Goal: Task Accomplishment & Management: Complete application form

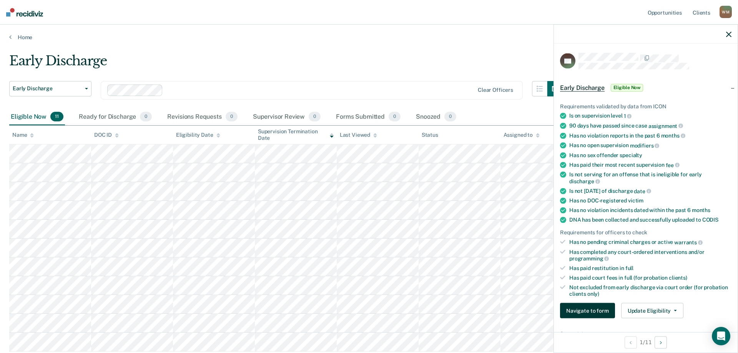
click at [584, 311] on button "Navigate to form" at bounding box center [587, 310] width 55 height 15
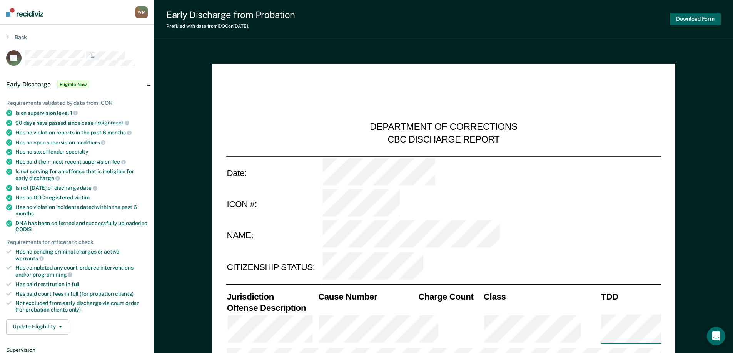
click at [689, 19] on button "Download Form" at bounding box center [694, 19] width 51 height 13
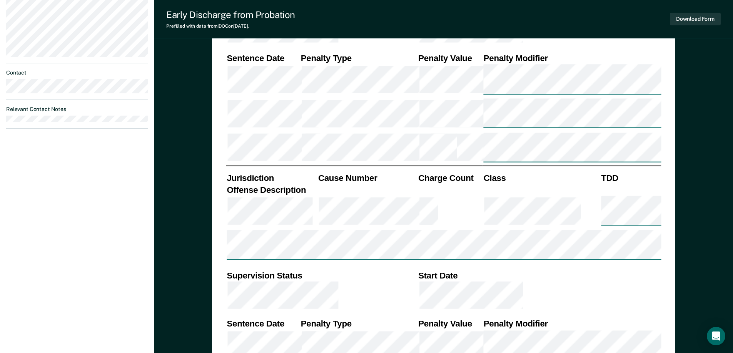
scroll to position [461, 0]
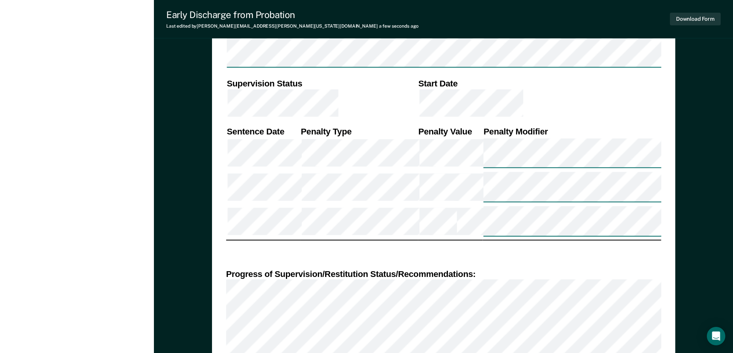
scroll to position [615, 0]
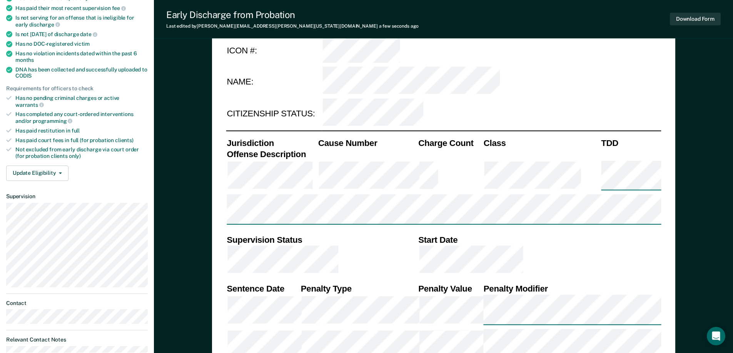
scroll to position [0, 0]
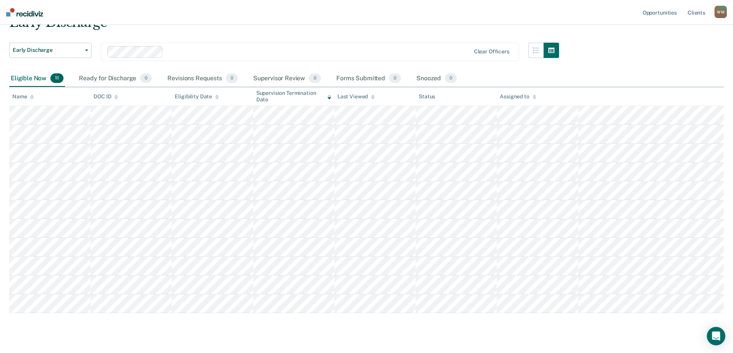
scroll to position [54, 0]
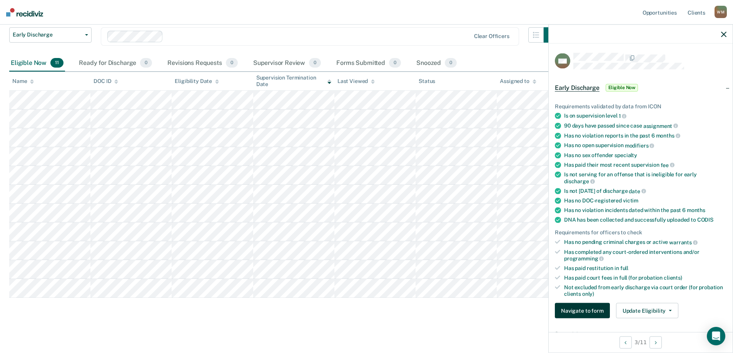
click at [578, 311] on button "Navigate to form" at bounding box center [581, 310] width 55 height 15
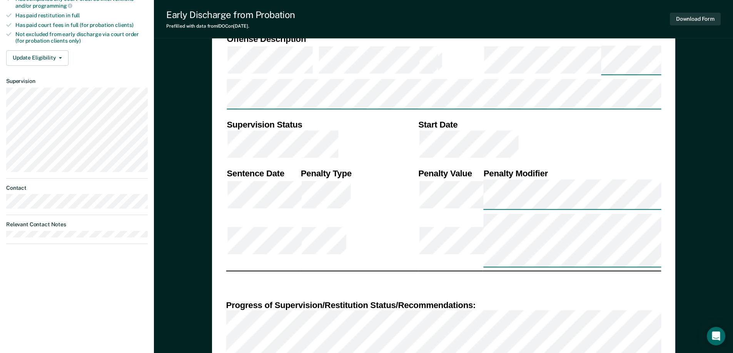
scroll to position [423, 0]
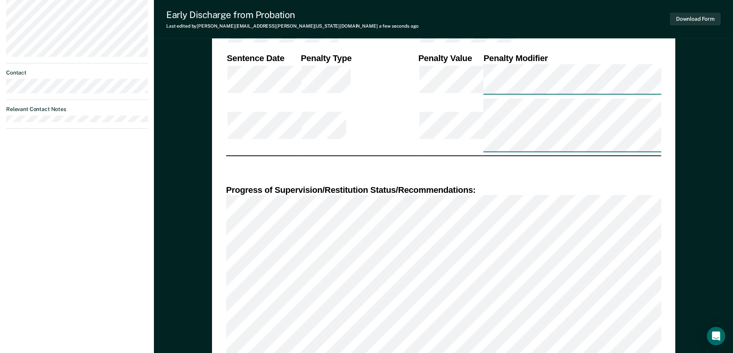
scroll to position [269, 0]
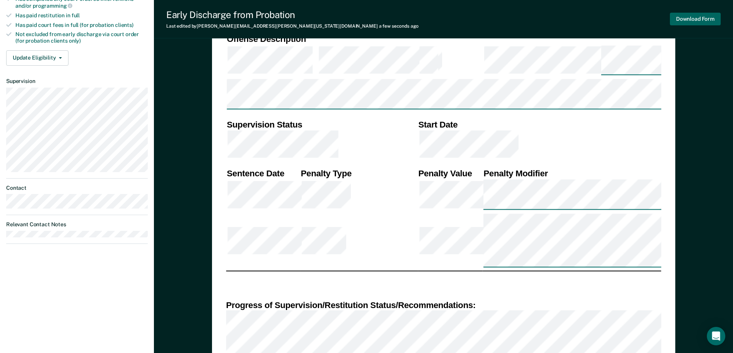
click at [678, 18] on button "Download Form" at bounding box center [694, 19] width 51 height 13
type textarea "x"
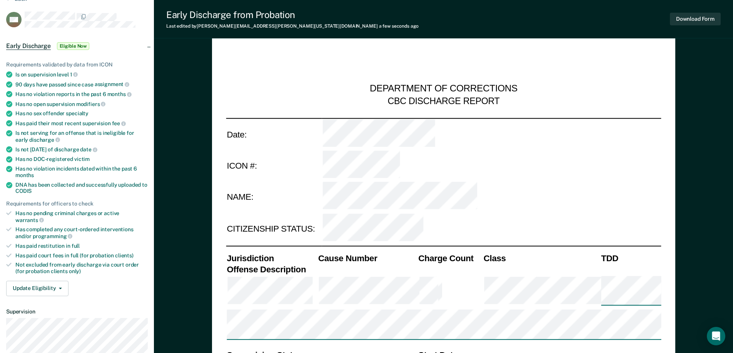
scroll to position [0, 0]
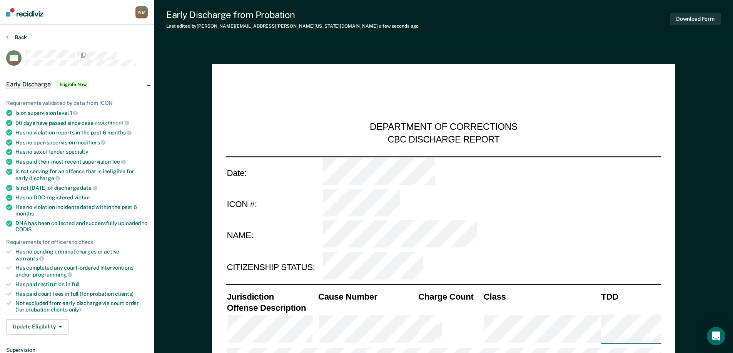
click at [13, 35] on button "Back" at bounding box center [16, 37] width 21 height 7
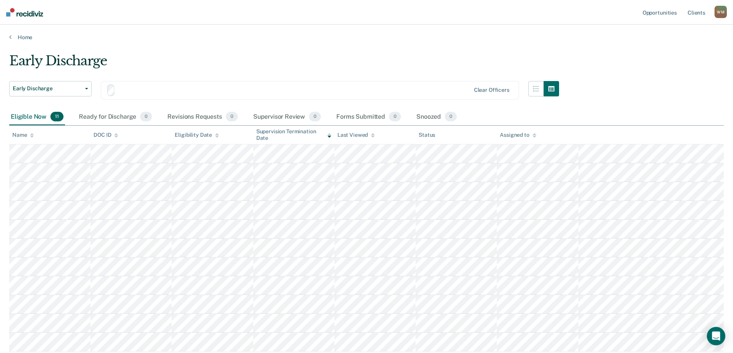
scroll to position [54, 0]
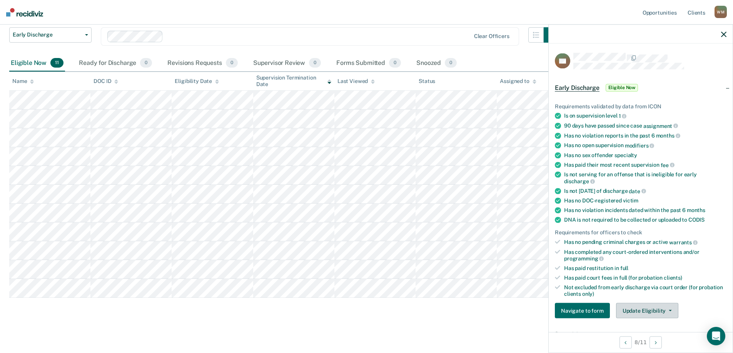
click at [644, 313] on button "Update Eligibility" at bounding box center [647, 310] width 62 height 15
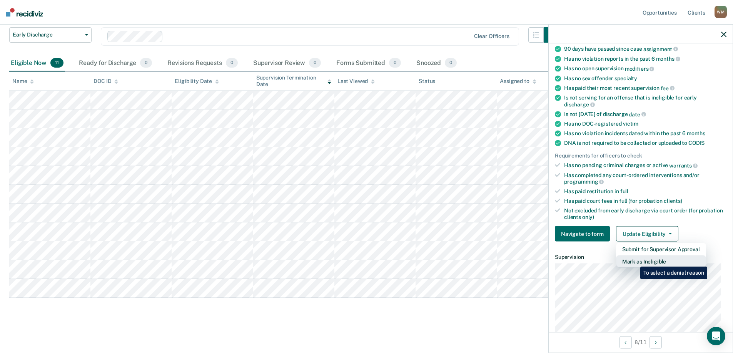
click at [634, 261] on button "Mark as Ineligible" at bounding box center [661, 262] width 90 height 12
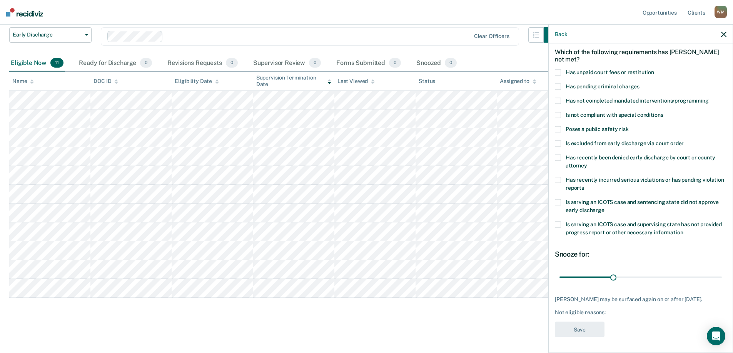
scroll to position [39, 0]
click at [557, 69] on span at bounding box center [557, 72] width 6 height 6
click at [577, 331] on button "Save" at bounding box center [579, 330] width 50 height 16
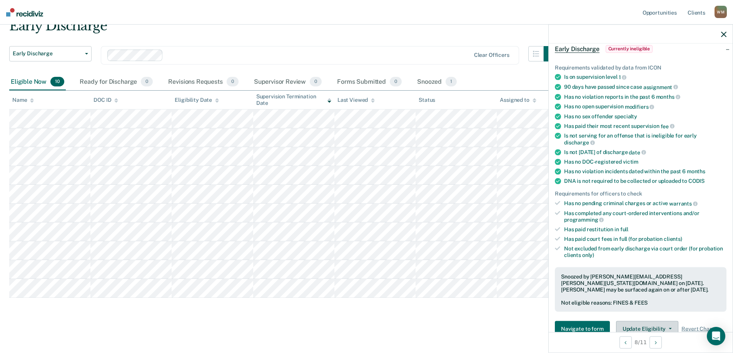
click at [637, 325] on button "Update Eligibility" at bounding box center [647, 328] width 62 height 15
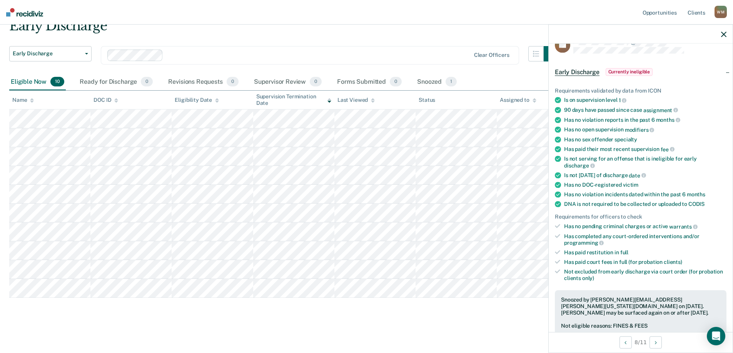
scroll to position [0, 0]
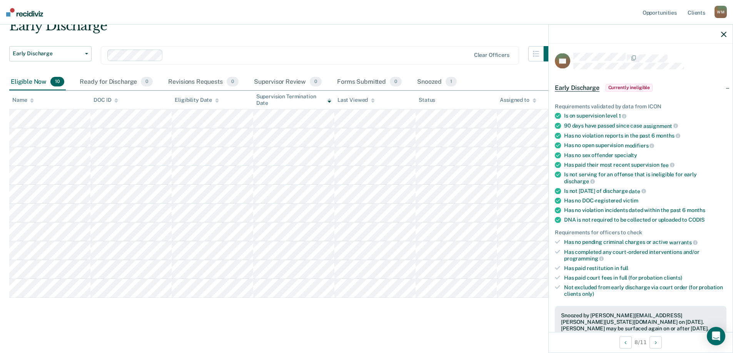
click at [721, 35] on icon "button" at bounding box center [723, 34] width 5 height 5
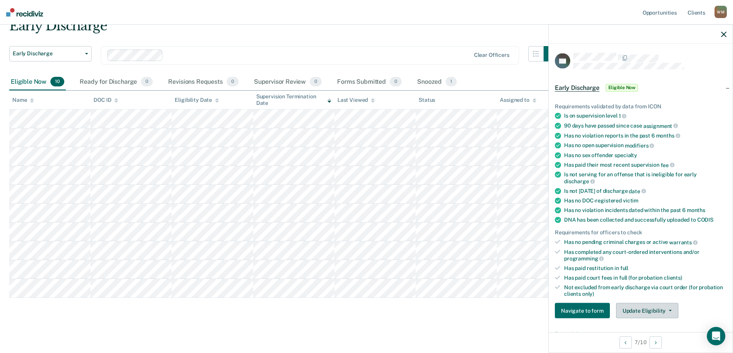
click at [634, 312] on button "Update Eligibility" at bounding box center [647, 310] width 62 height 15
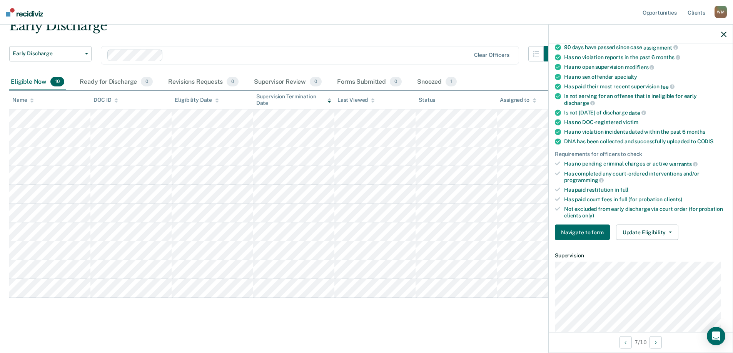
scroll to position [91, 0]
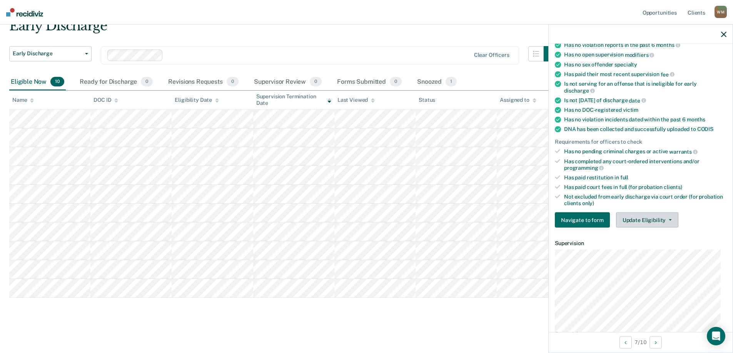
click at [631, 217] on button "Update Eligibility" at bounding box center [647, 220] width 62 height 15
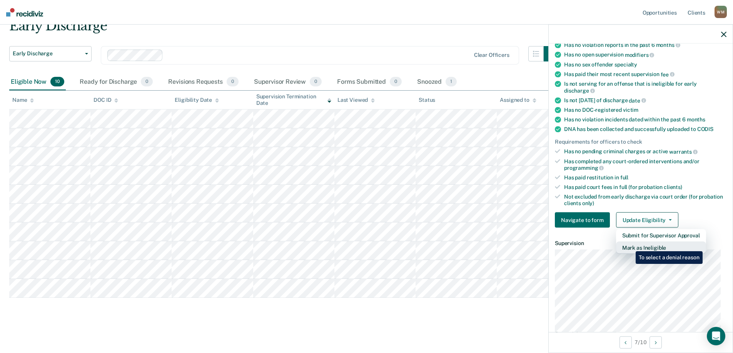
click at [629, 246] on button "Mark as Ineligible" at bounding box center [661, 248] width 90 height 12
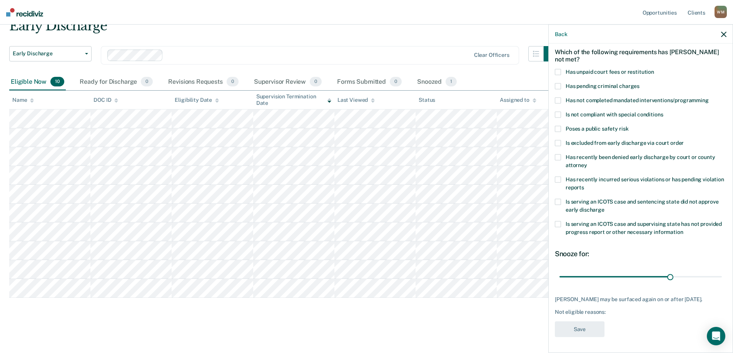
scroll to position [39, 0]
click at [558, 69] on span at bounding box center [557, 72] width 6 height 6
click at [558, 98] on span at bounding box center [557, 101] width 6 height 6
click at [578, 330] on button "Save" at bounding box center [579, 330] width 50 height 16
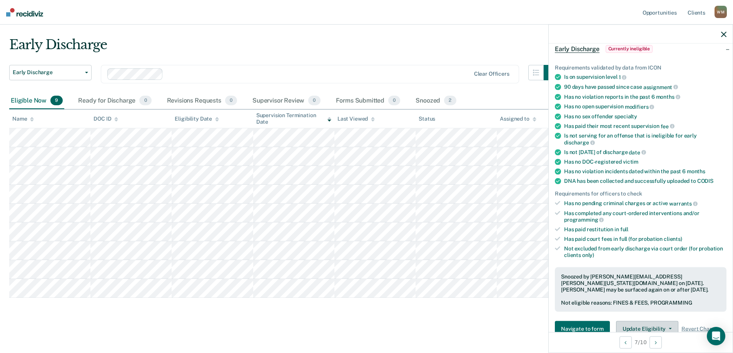
click at [633, 325] on button "Update Eligibility" at bounding box center [647, 328] width 62 height 15
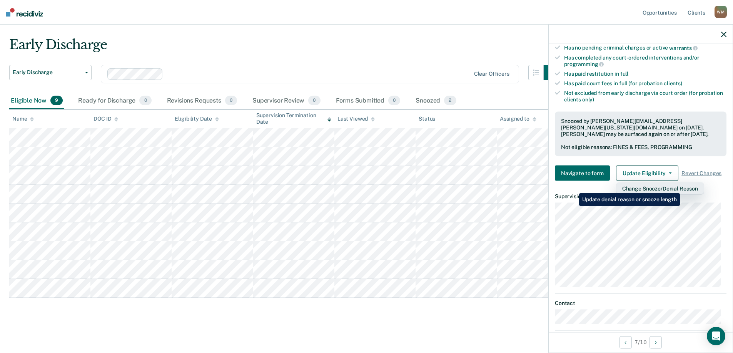
scroll to position [233, 0]
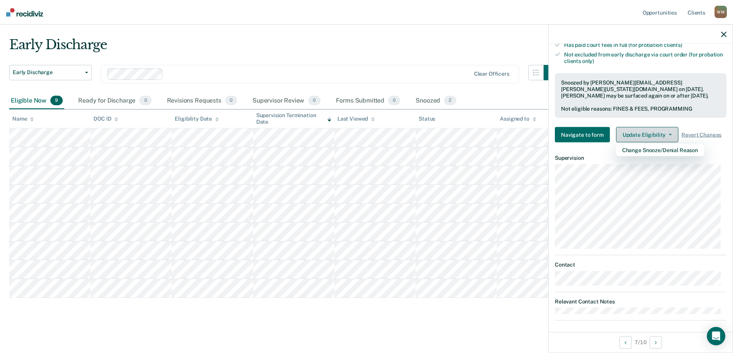
click at [659, 136] on button "Update Eligibility" at bounding box center [647, 134] width 62 height 15
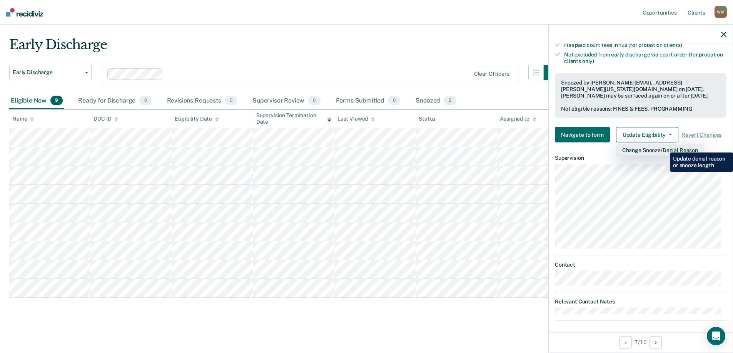
click at [664, 147] on button "Change Snooze/Denial Reason" at bounding box center [660, 150] width 88 height 12
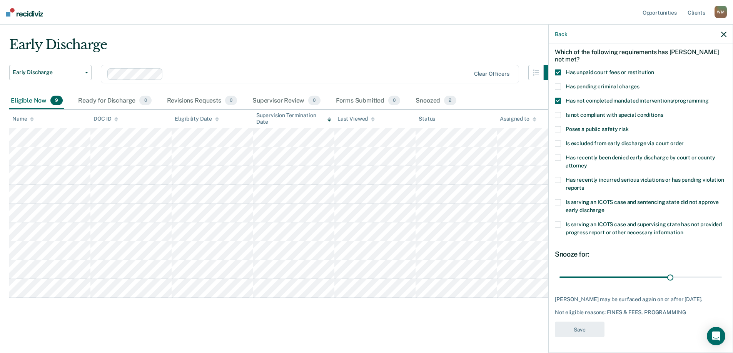
scroll to position [39, 0]
click at [558, 69] on span at bounding box center [557, 72] width 6 height 6
click at [557, 69] on span at bounding box center [557, 72] width 6 height 6
click at [557, 32] on button "Back" at bounding box center [560, 34] width 12 height 7
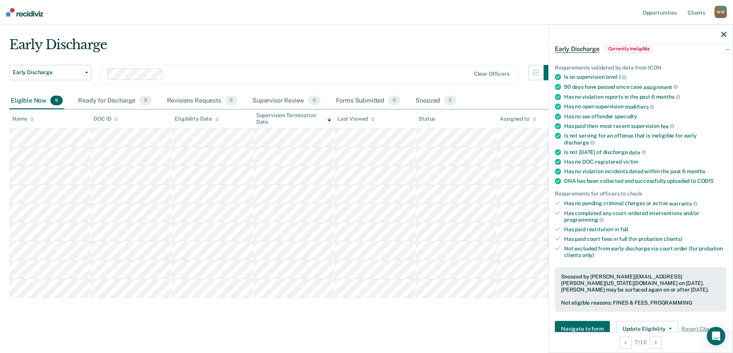
click at [724, 36] on icon "button" at bounding box center [723, 34] width 5 height 5
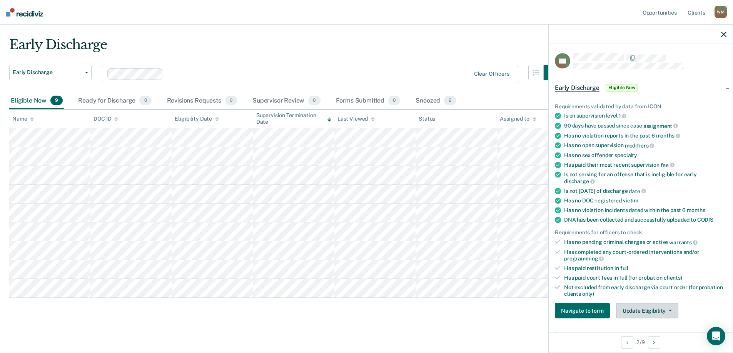
click at [647, 312] on button "Update Eligibility" at bounding box center [647, 310] width 62 height 15
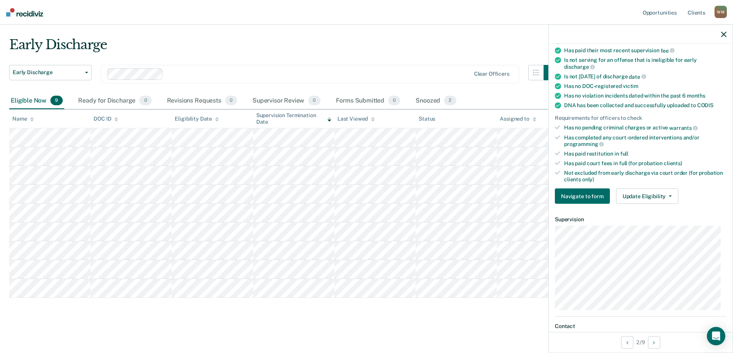
scroll to position [122, 0]
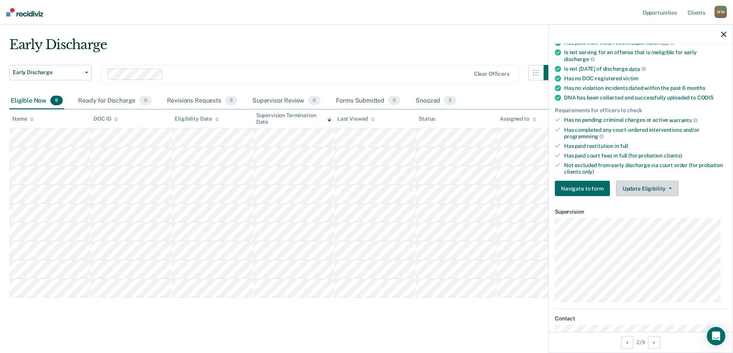
click at [654, 187] on button "Update Eligibility" at bounding box center [647, 188] width 62 height 15
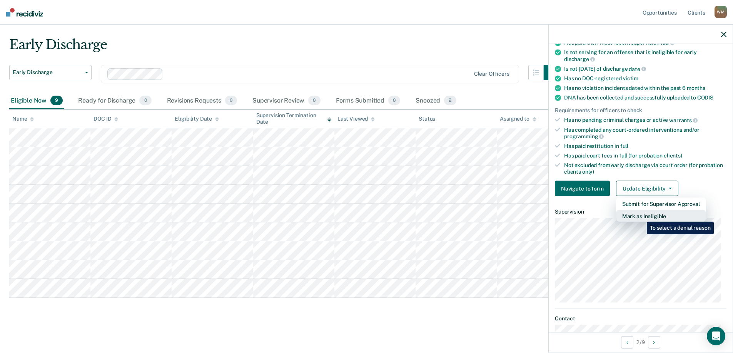
click at [641, 216] on button "Mark as Ineligible" at bounding box center [661, 216] width 90 height 12
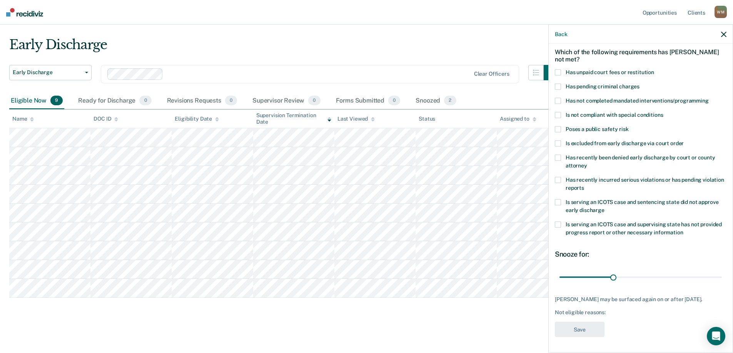
scroll to position [39, 0]
click at [558, 98] on span at bounding box center [557, 101] width 6 height 6
click at [573, 332] on button "Save" at bounding box center [579, 330] width 50 height 16
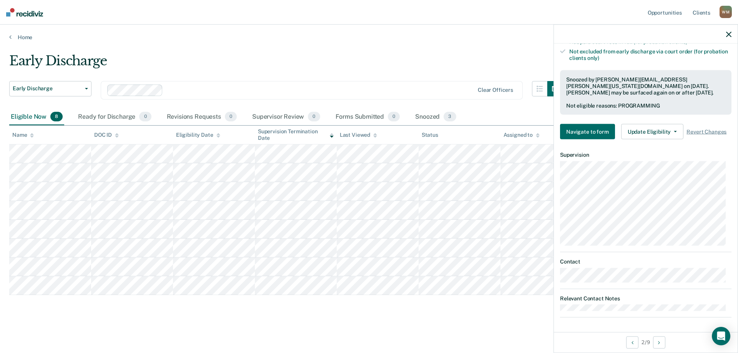
scroll to position [0, 0]
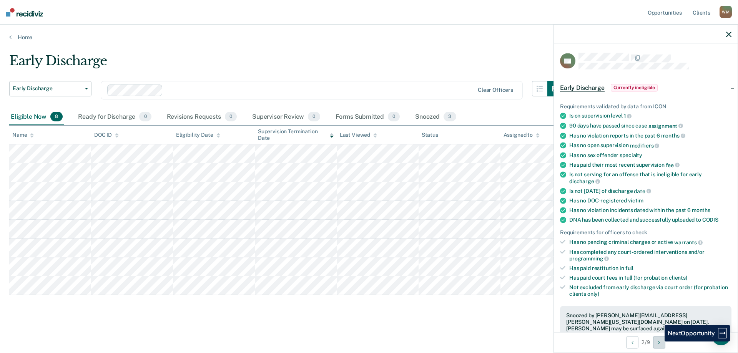
click at [659, 342] on button "Next Opportunity" at bounding box center [659, 342] width 12 height 12
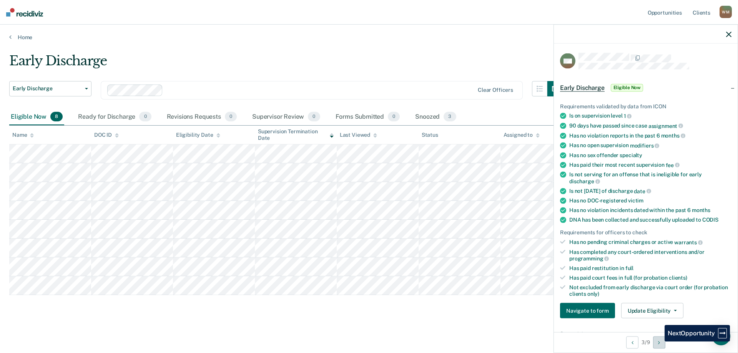
click at [659, 342] on button "Next Opportunity" at bounding box center [659, 342] width 12 height 12
click at [642, 311] on button "Update Eligibility" at bounding box center [652, 310] width 62 height 15
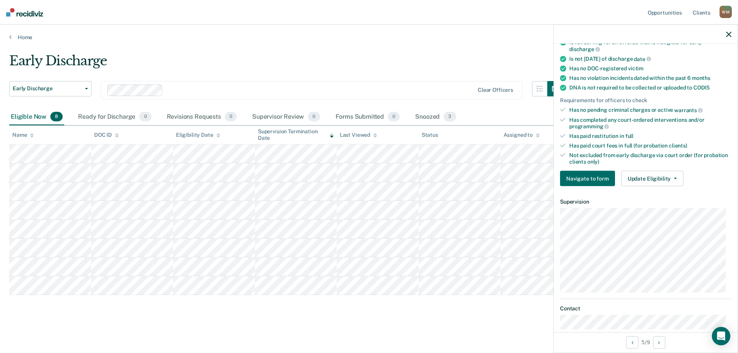
scroll to position [135, 0]
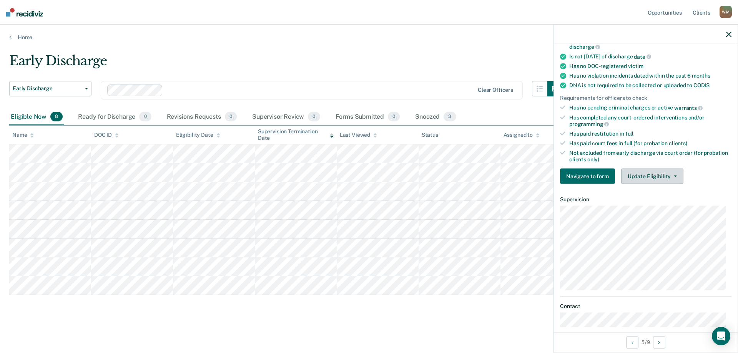
click at [653, 176] on button "Update Eligibility" at bounding box center [652, 176] width 62 height 15
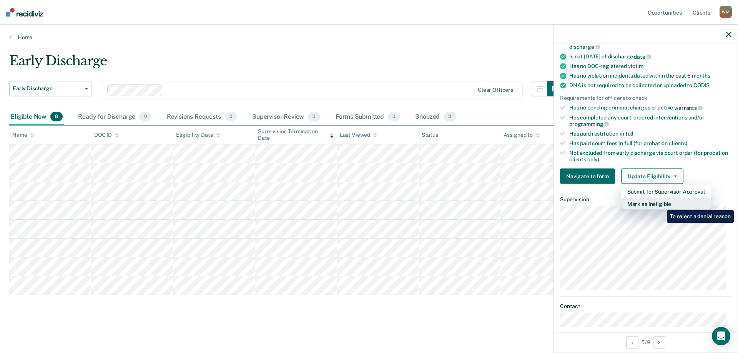
click at [661, 205] on button "Mark as Ineligible" at bounding box center [666, 204] width 90 height 12
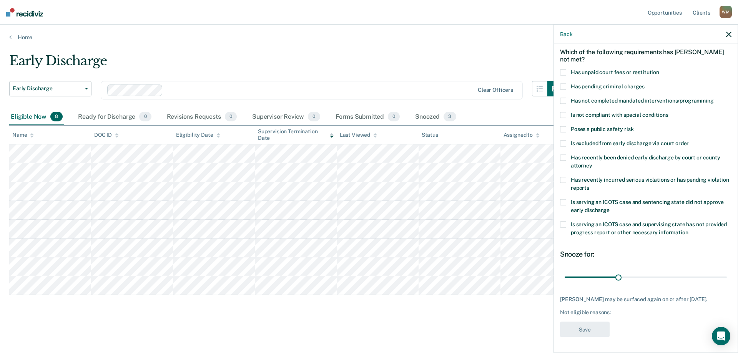
scroll to position [39, 0]
click at [563, 69] on span at bounding box center [563, 72] width 6 height 6
click at [562, 98] on span at bounding box center [563, 101] width 6 height 6
click at [577, 328] on button "Save" at bounding box center [585, 330] width 50 height 16
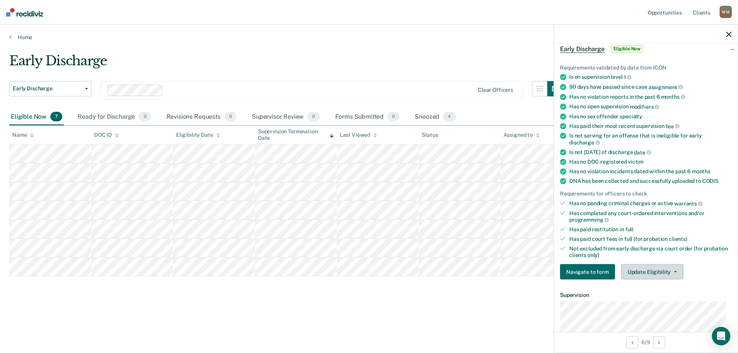
click at [638, 273] on button "Update Eligibility" at bounding box center [652, 272] width 62 height 15
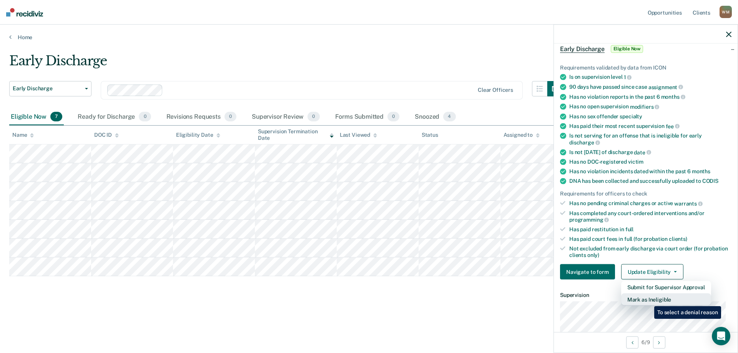
click at [649, 301] on button "Mark as Ineligible" at bounding box center [666, 300] width 90 height 12
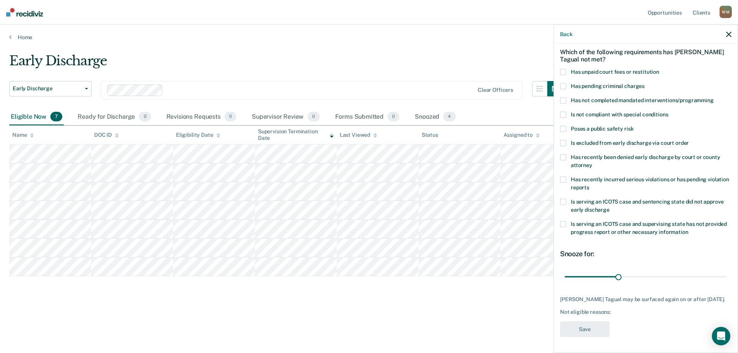
click at [563, 98] on span at bounding box center [563, 101] width 6 height 6
click at [588, 328] on button "Save" at bounding box center [585, 330] width 50 height 16
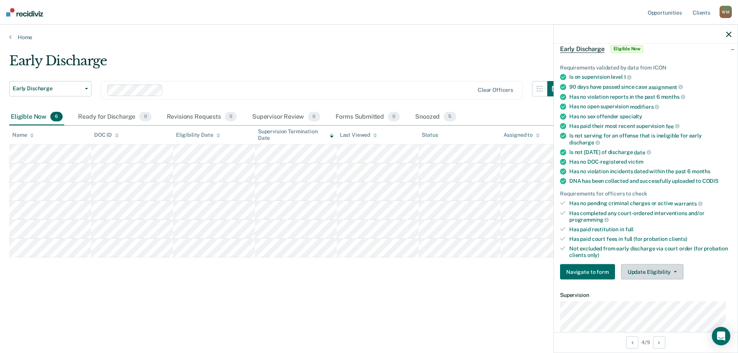
click at [641, 271] on button "Update Eligibility" at bounding box center [652, 272] width 62 height 15
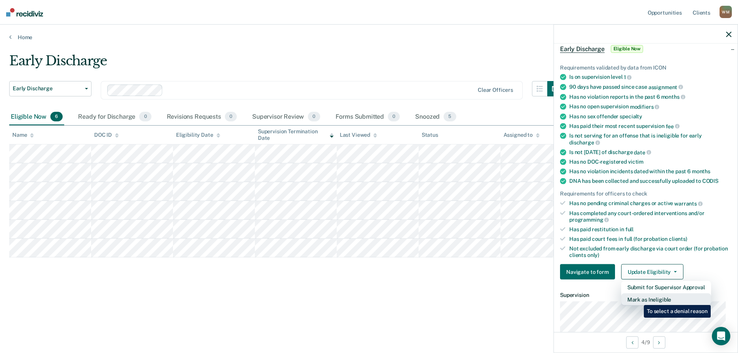
click at [638, 300] on button "Mark as Ineligible" at bounding box center [666, 300] width 90 height 12
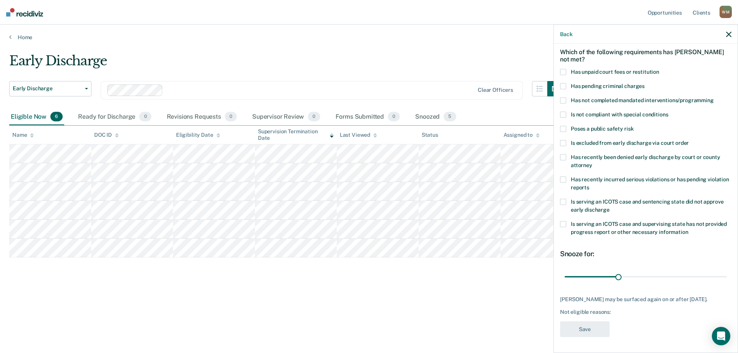
click at [561, 98] on span at bounding box center [563, 101] width 6 height 6
click at [579, 329] on button "Save" at bounding box center [585, 330] width 50 height 16
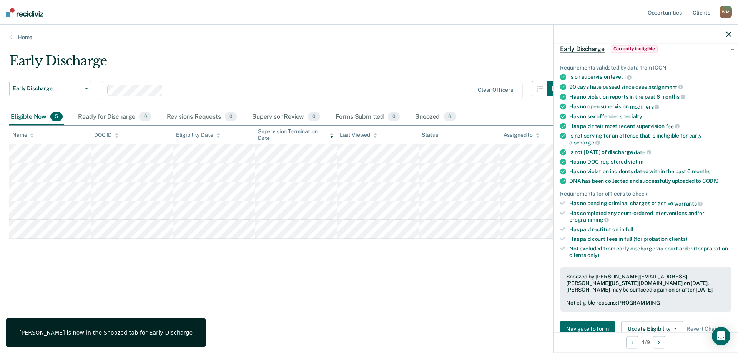
click at [173, 285] on div "Early Discharge Early Discharge Early Discharge Clear officers Eligible Now 5 R…" at bounding box center [369, 174] width 720 height 243
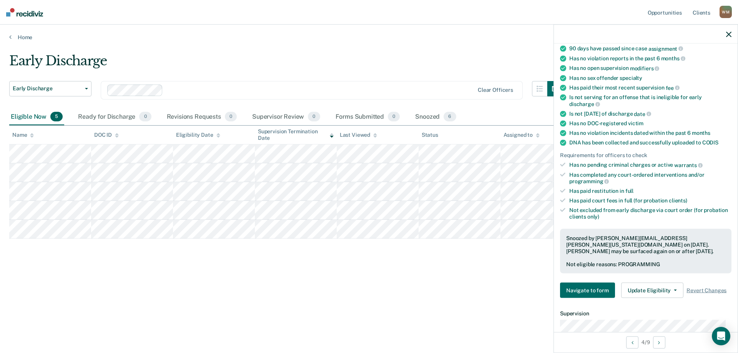
scroll to position [231, 0]
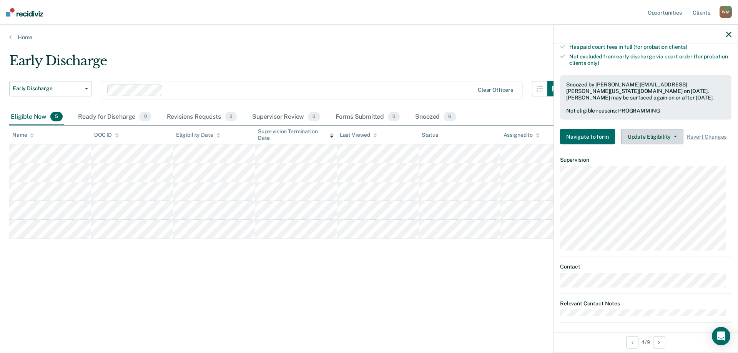
click at [643, 135] on button "Update Eligibility" at bounding box center [652, 136] width 62 height 15
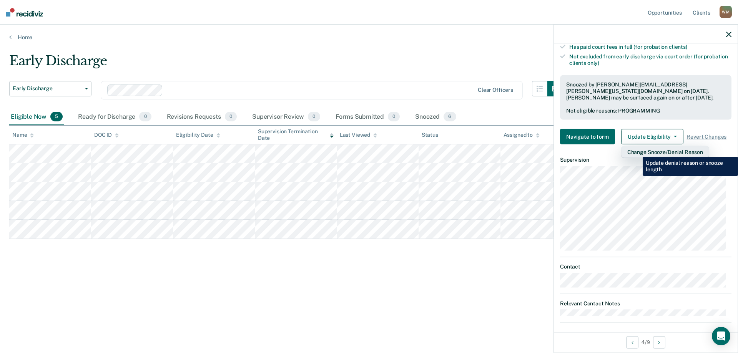
click at [637, 151] on button "Change Snooze/Denial Reason" at bounding box center [665, 152] width 88 height 12
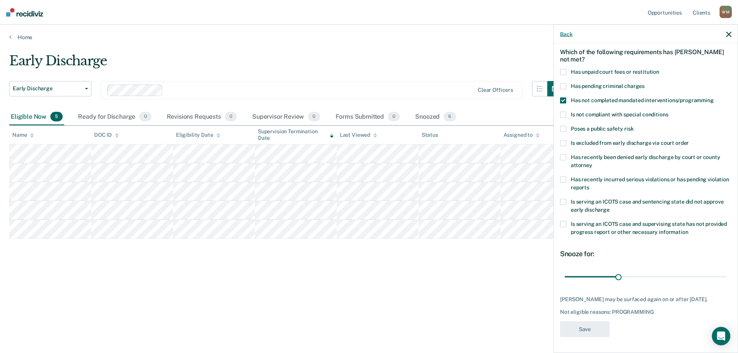
click at [563, 35] on button "Back" at bounding box center [566, 34] width 12 height 7
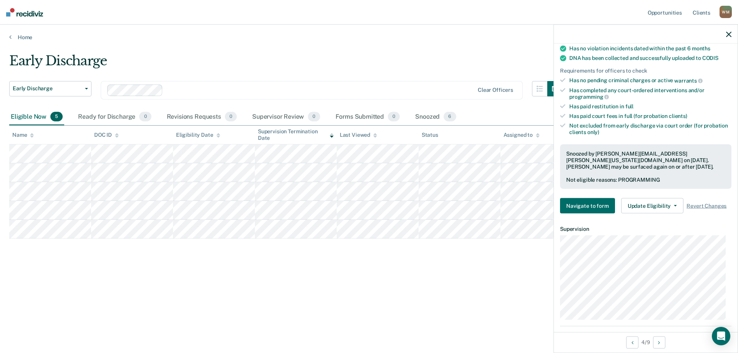
scroll to position [179, 0]
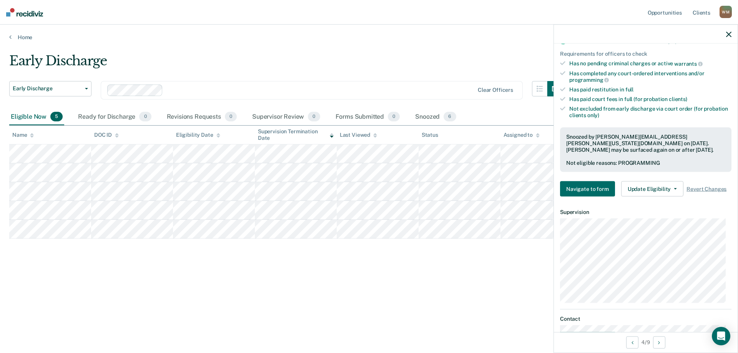
click at [343, 273] on div "Early Discharge Early Discharge Early Discharge Clear officers Eligible Now 5 R…" at bounding box center [369, 174] width 720 height 243
click at [652, 188] on button "Update Eligibility" at bounding box center [652, 188] width 62 height 15
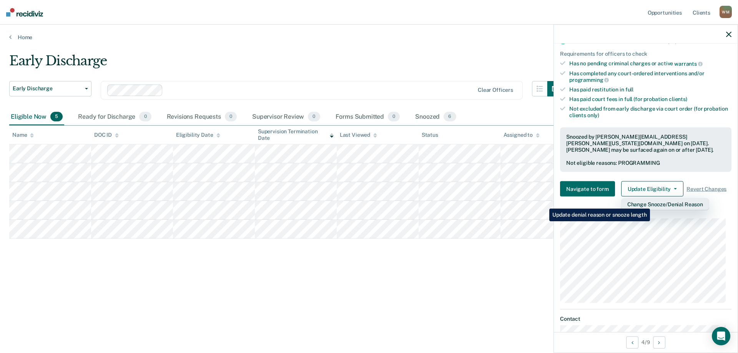
click at [652, 203] on button "Change Snooze/Denial Reason" at bounding box center [665, 204] width 88 height 12
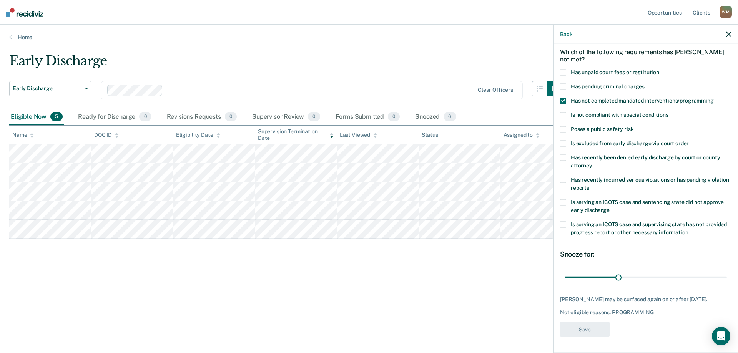
scroll to position [39, 0]
click at [727, 33] on icon "button" at bounding box center [728, 34] width 5 height 5
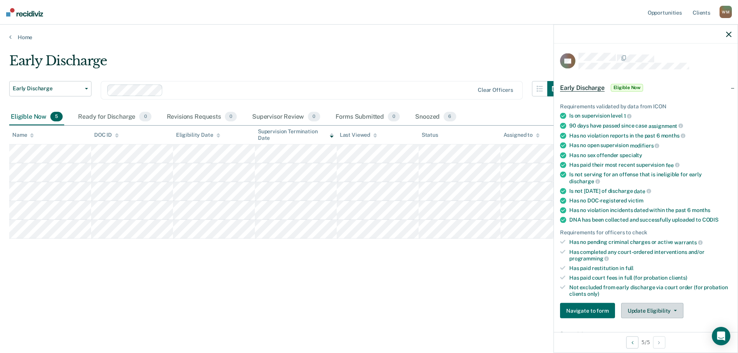
click at [640, 307] on button "Update Eligibility" at bounding box center [652, 310] width 62 height 15
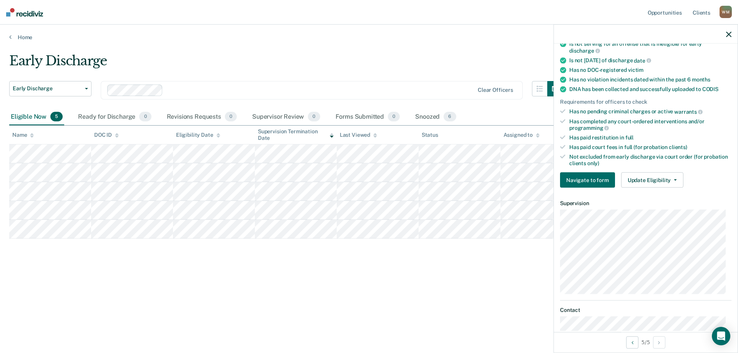
scroll to position [139, 0]
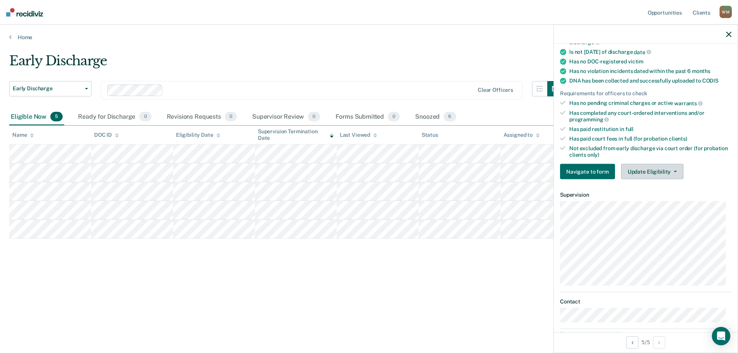
click at [644, 169] on button "Update Eligibility" at bounding box center [652, 171] width 62 height 15
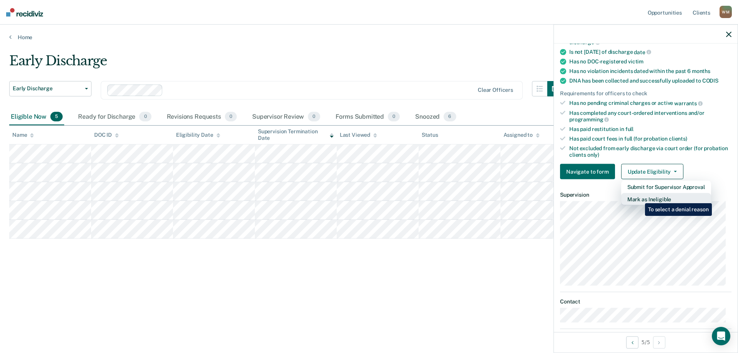
click at [639, 198] on button "Mark as Ineligible" at bounding box center [666, 199] width 90 height 12
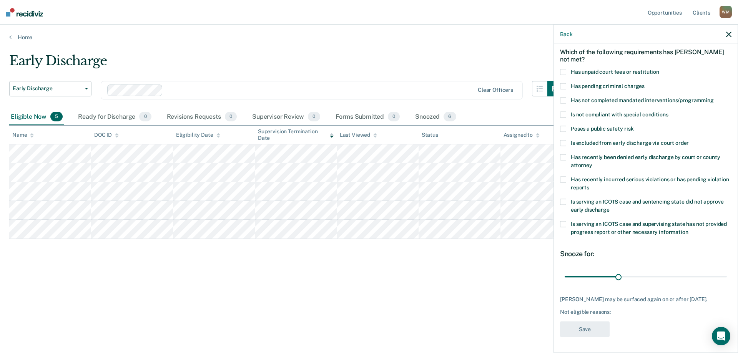
click at [563, 98] on span at bounding box center [563, 101] width 6 height 6
click at [587, 328] on button "Save" at bounding box center [585, 330] width 50 height 16
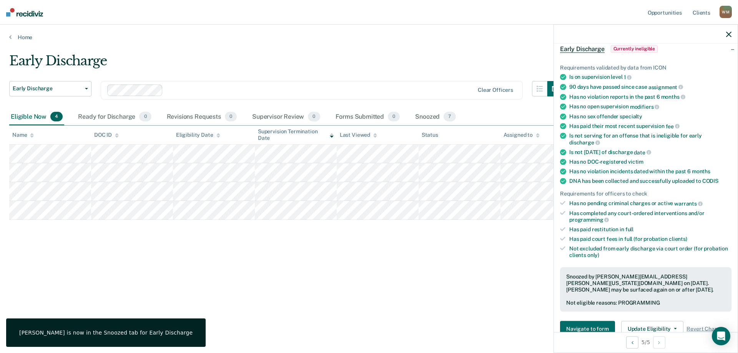
click at [240, 282] on div "Early Discharge Early Discharge Early Discharge Clear officers Eligible Now 4 R…" at bounding box center [369, 174] width 720 height 243
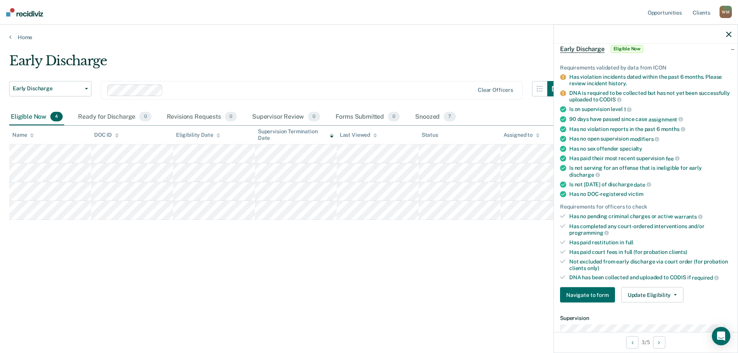
click at [435, 271] on div "Early Discharge Early Discharge Early Discharge Clear officers Eligible Now 4 R…" at bounding box center [369, 174] width 720 height 243
click at [126, 297] on div "Early Discharge Early Discharge Early Discharge Clear officers Eligible Now 4 R…" at bounding box center [369, 186] width 720 height 267
click at [636, 296] on button "Update Eligibility" at bounding box center [652, 294] width 62 height 15
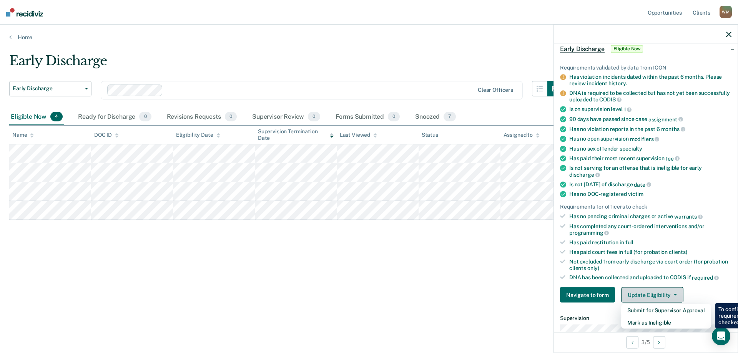
click at [636, 296] on button "Update Eligibility" at bounding box center [652, 294] width 62 height 15
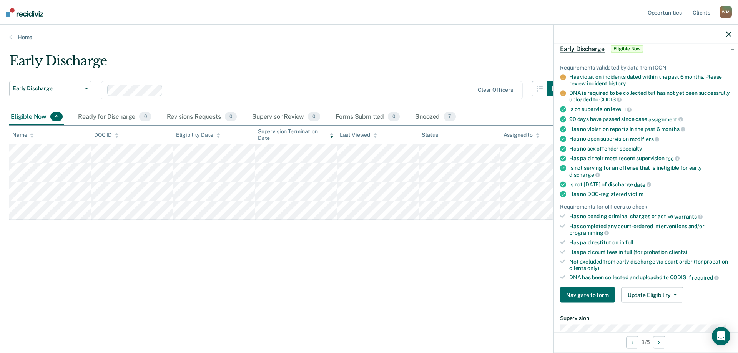
click at [270, 298] on div "Early Discharge Early Discharge Early Discharge Clear officers Eligible Now 4 R…" at bounding box center [369, 186] width 720 height 267
click at [339, 263] on div "Early Discharge Early Discharge Early Discharge Clear officers Eligible Now 4 R…" at bounding box center [369, 174] width 720 height 243
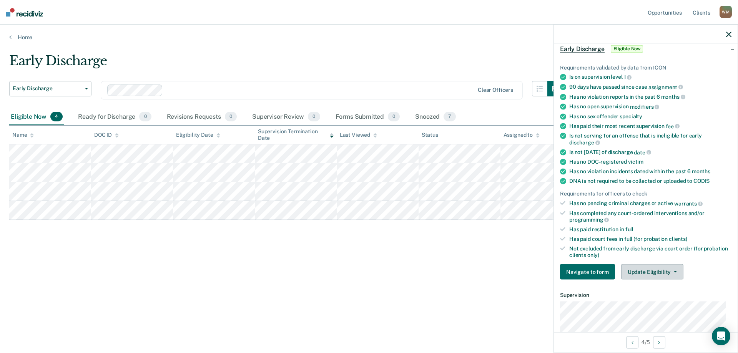
click at [643, 271] on button "Update Eligibility" at bounding box center [652, 272] width 62 height 15
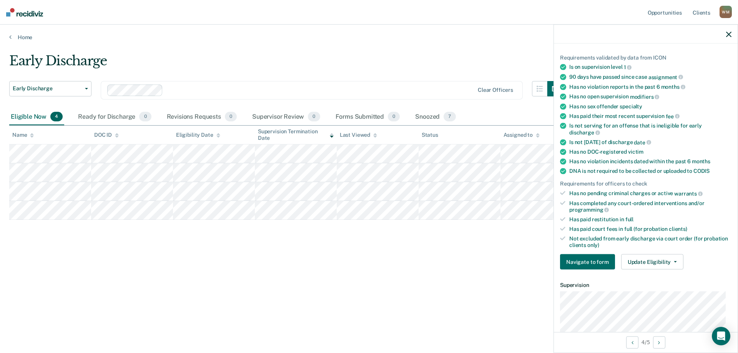
scroll to position [53, 0]
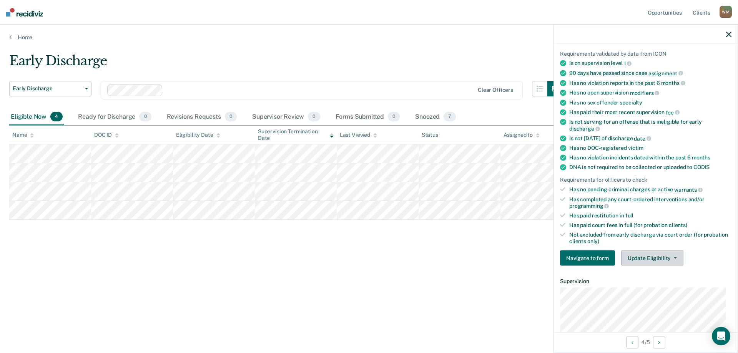
click at [642, 256] on button "Update Eligibility" at bounding box center [652, 258] width 62 height 15
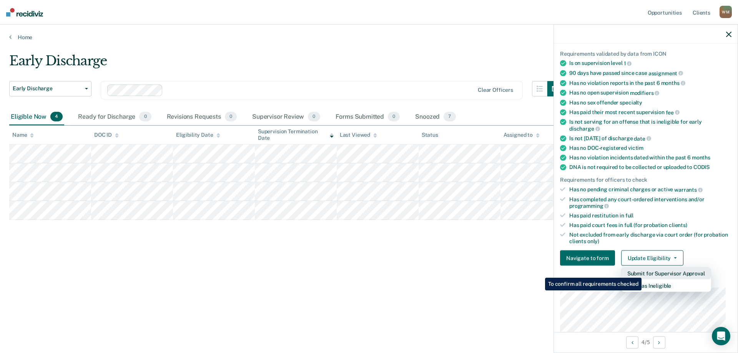
click at [643, 272] on button "Submit for Supervisor Approval" at bounding box center [666, 274] width 90 height 12
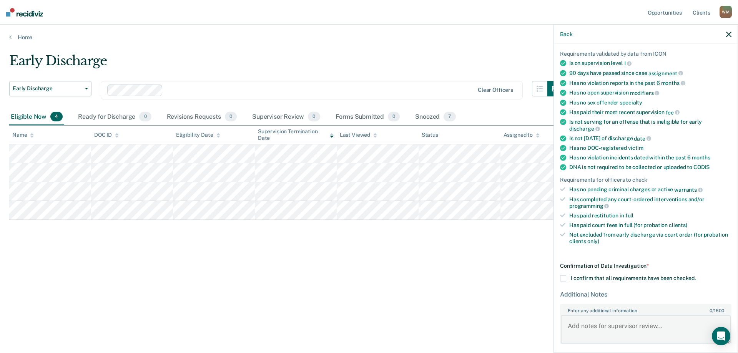
click at [580, 325] on textarea "Enter any additional information 0 / 1600" at bounding box center [646, 329] width 170 height 28
drag, startPoint x: 580, startPoint y: 325, endPoint x: 483, endPoint y: 265, distance: 114.8
click at [483, 265] on div "Early Discharge Early Discharge Early Discharge Clear officers Eligible Now 4 R…" at bounding box center [369, 174] width 720 height 243
click at [468, 301] on div "Early Discharge Early Discharge Early Discharge Clear officers Eligible Now 4 R…" at bounding box center [369, 186] width 720 height 267
click at [729, 35] on icon "button" at bounding box center [728, 34] width 5 height 5
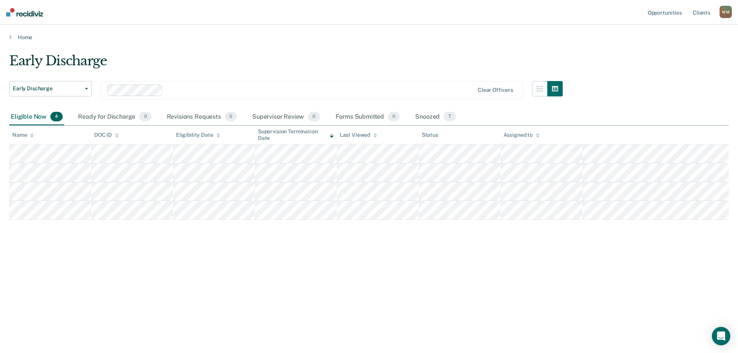
click at [190, 274] on div "Early Discharge Early Discharge Early Discharge Clear officers Eligible Now 4 R…" at bounding box center [369, 174] width 720 height 243
click at [67, 230] on div "Early Discharge Early Discharge Early Discharge Clear officers Eligible Now 4 R…" at bounding box center [369, 174] width 720 height 243
drag, startPoint x: 476, startPoint y: 282, endPoint x: 466, endPoint y: 278, distance: 10.2
click at [472, 280] on div "Early Discharge Early Discharge Early Discharge Clear officers Eligible Now 4 R…" at bounding box center [369, 174] width 720 height 243
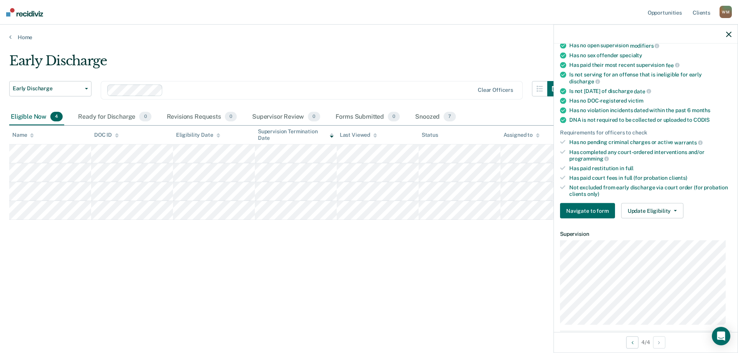
scroll to position [141, 0]
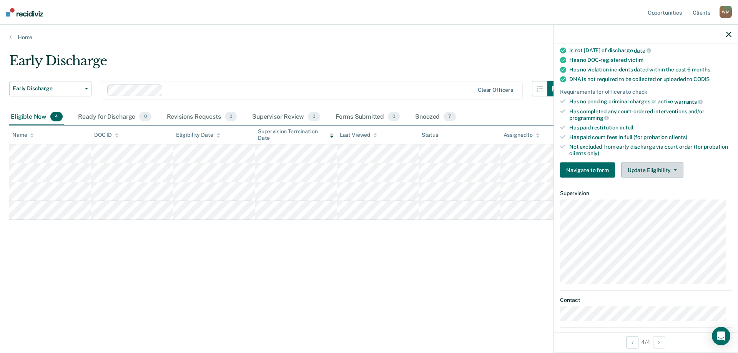
click at [634, 169] on button "Update Eligibility" at bounding box center [652, 170] width 62 height 15
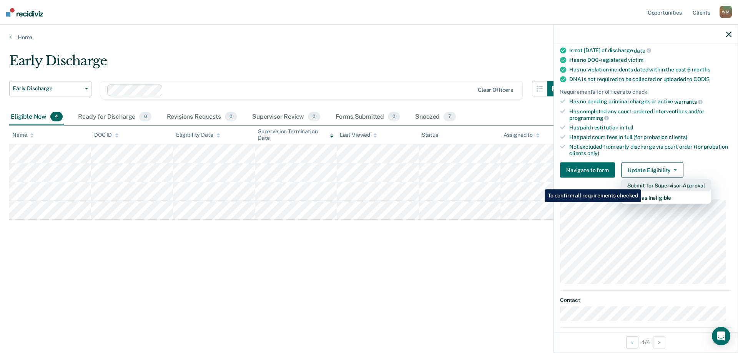
click at [643, 184] on button "Submit for Supervisor Approval" at bounding box center [666, 186] width 90 height 12
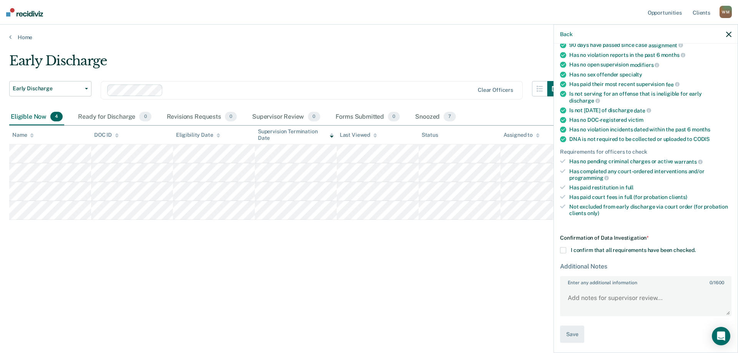
click at [563, 249] on span at bounding box center [563, 251] width 6 height 6
click at [696, 248] on input "I confirm that all requirements have been checked." at bounding box center [696, 248] width 0 height 0
click at [569, 333] on button "Save" at bounding box center [572, 334] width 24 height 17
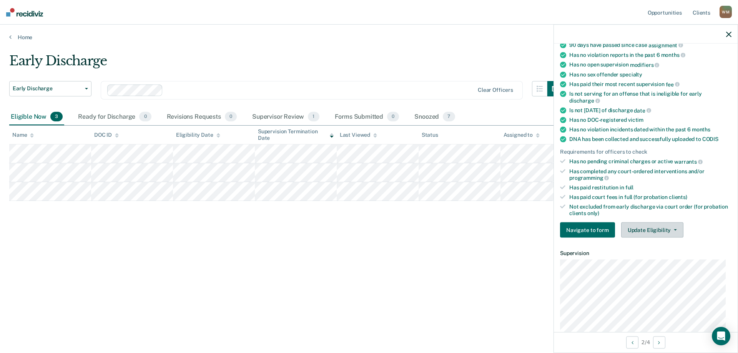
click at [647, 228] on button "Update Eligibility" at bounding box center [652, 230] width 62 height 15
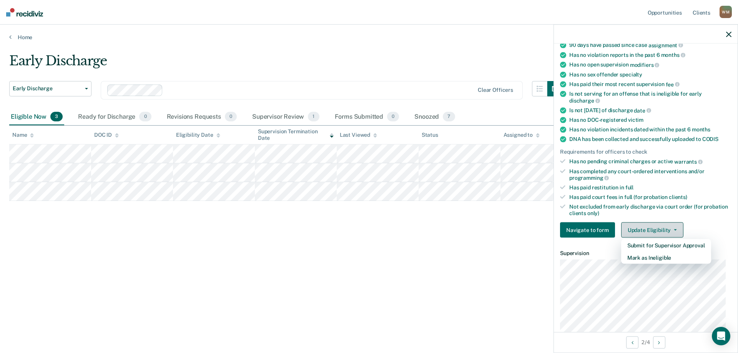
click at [662, 228] on button "Update Eligibility" at bounding box center [652, 230] width 62 height 15
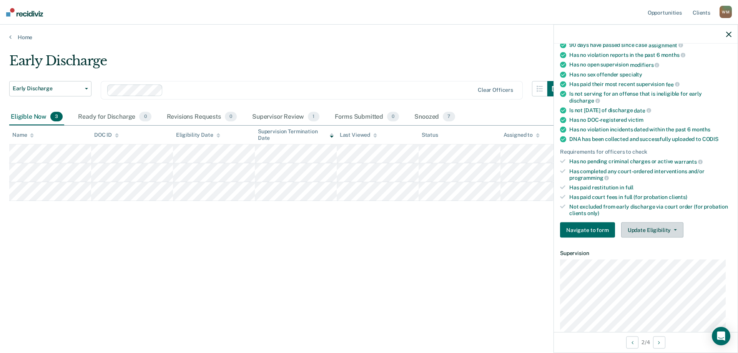
click at [662, 228] on button "Update Eligibility" at bounding box center [652, 230] width 62 height 15
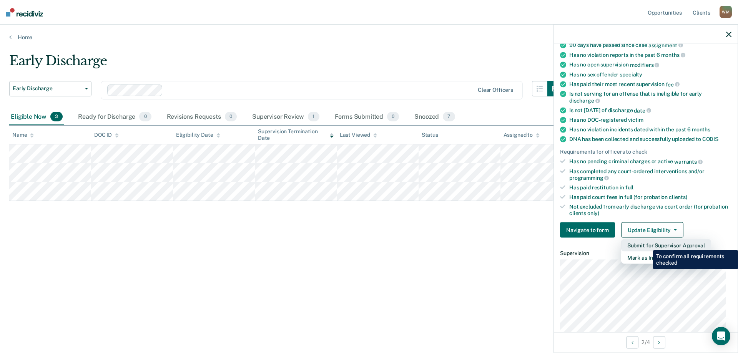
click at [648, 245] on button "Submit for Supervisor Approval" at bounding box center [666, 246] width 90 height 12
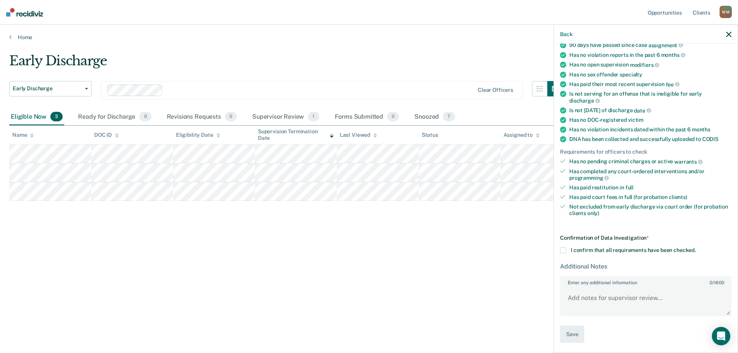
click at [563, 250] on span at bounding box center [563, 251] width 6 height 6
click at [696, 248] on input "I confirm that all requirements have been checked." at bounding box center [696, 248] width 0 height 0
click at [573, 331] on button "Save" at bounding box center [572, 334] width 24 height 17
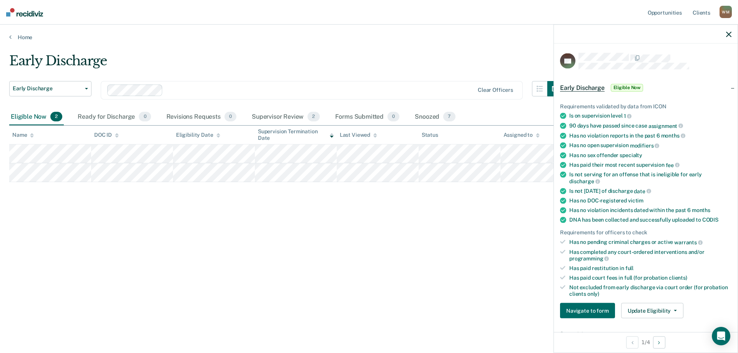
scroll to position [179, 0]
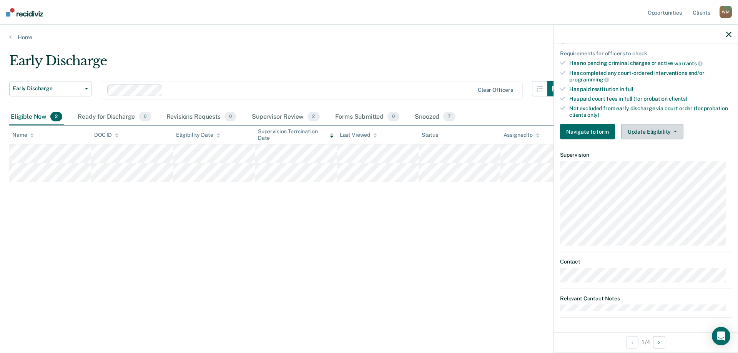
click at [648, 128] on button "Update Eligibility" at bounding box center [652, 131] width 62 height 15
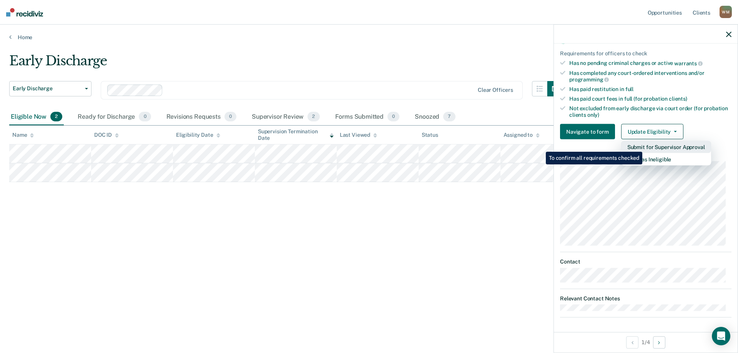
click at [644, 146] on button "Submit for Supervisor Approval" at bounding box center [666, 147] width 90 height 12
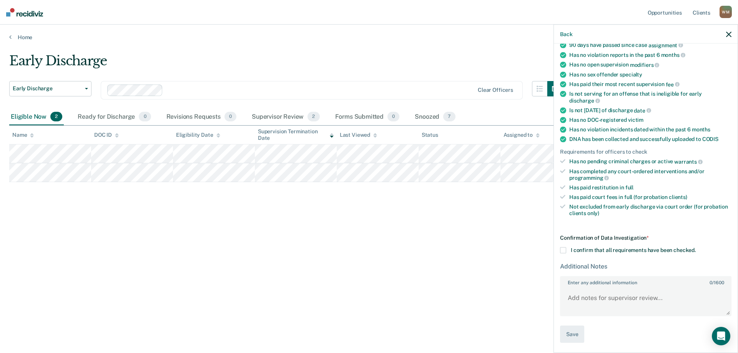
click at [561, 248] on span at bounding box center [563, 251] width 6 height 6
click at [696, 248] on input "I confirm that all requirements have been checked." at bounding box center [696, 248] width 0 height 0
click at [572, 334] on button "Save" at bounding box center [572, 334] width 24 height 17
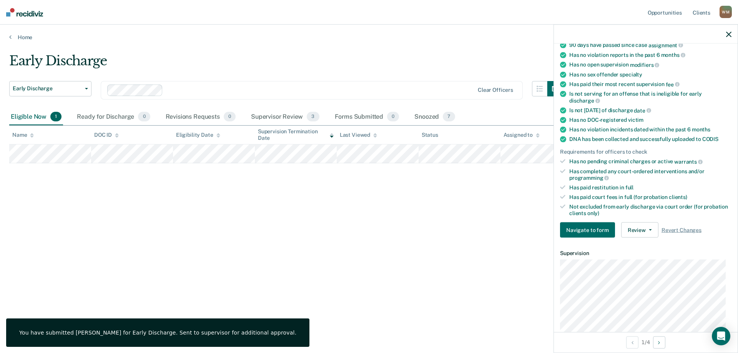
click at [305, 243] on div "Early Discharge Early Discharge Early Discharge Clear officers Eligible Now 1 R…" at bounding box center [369, 174] width 720 height 243
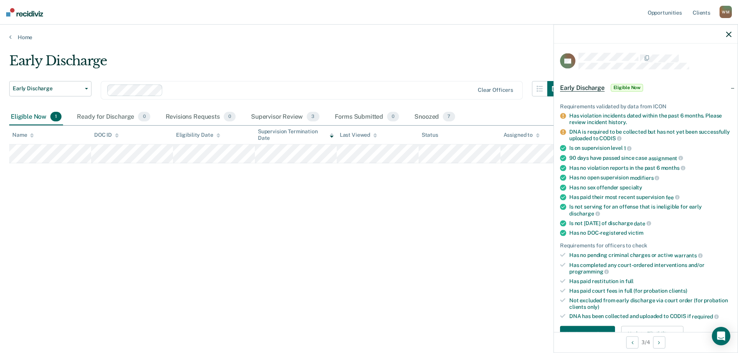
scroll to position [192, 0]
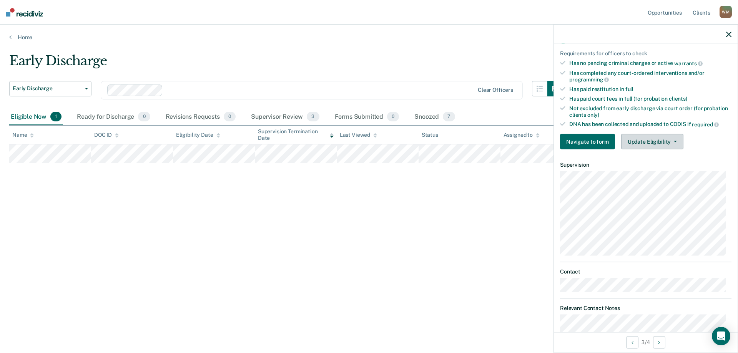
click at [637, 141] on button "Update Eligibility" at bounding box center [652, 141] width 62 height 15
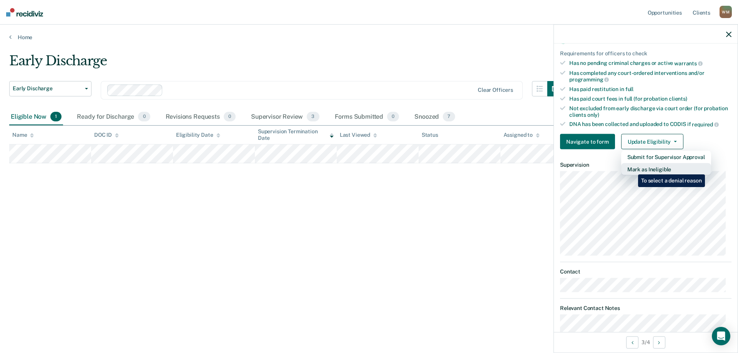
click at [633, 169] on button "Mark as Ineligible" at bounding box center [666, 169] width 90 height 12
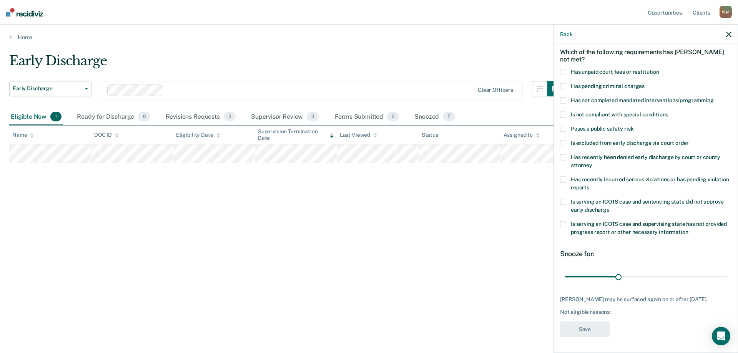
click at [730, 34] on icon "button" at bounding box center [728, 34] width 5 height 5
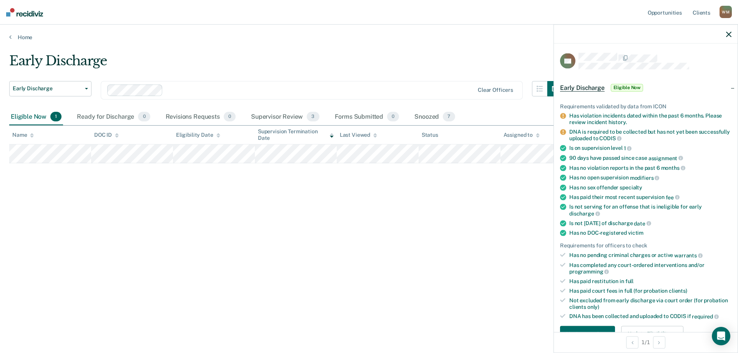
scroll to position [77, 0]
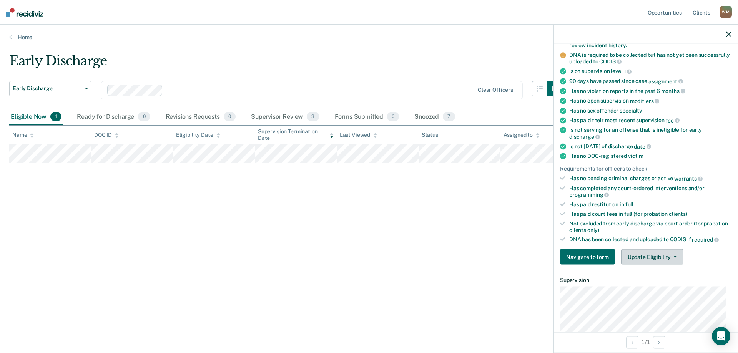
click at [647, 257] on button "Update Eligibility" at bounding box center [652, 256] width 62 height 15
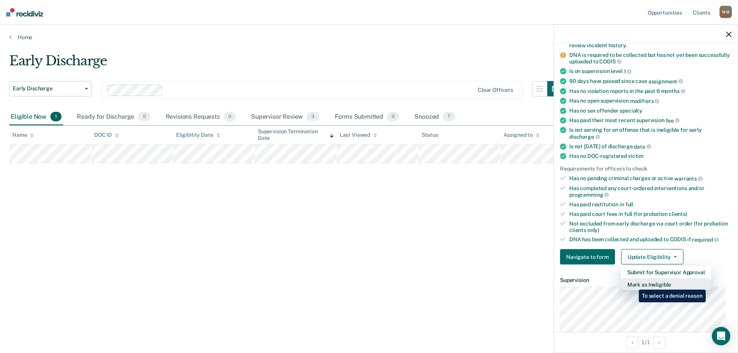
click at [633, 284] on button "Mark as Ineligible" at bounding box center [666, 284] width 90 height 12
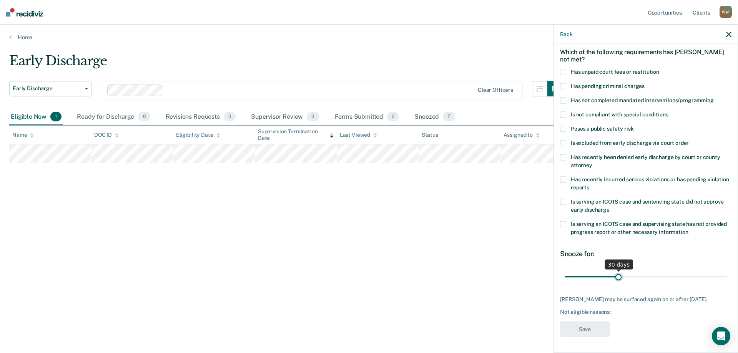
click at [616, 270] on input "range" at bounding box center [646, 276] width 162 height 13
click at [565, 98] on span at bounding box center [563, 101] width 6 height 6
click at [584, 329] on button "Save" at bounding box center [585, 330] width 50 height 16
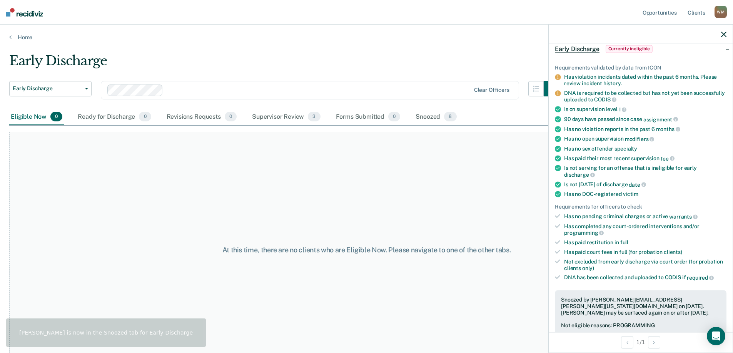
click at [719, 13] on div "[PERSON_NAME]" at bounding box center [720, 12] width 12 height 12
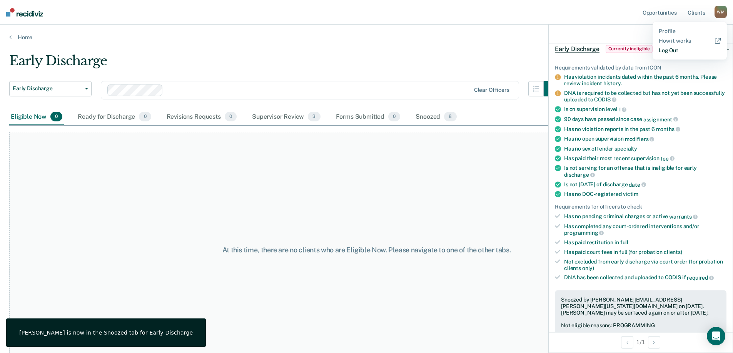
click at [663, 51] on link "Log Out" at bounding box center [689, 50] width 62 height 7
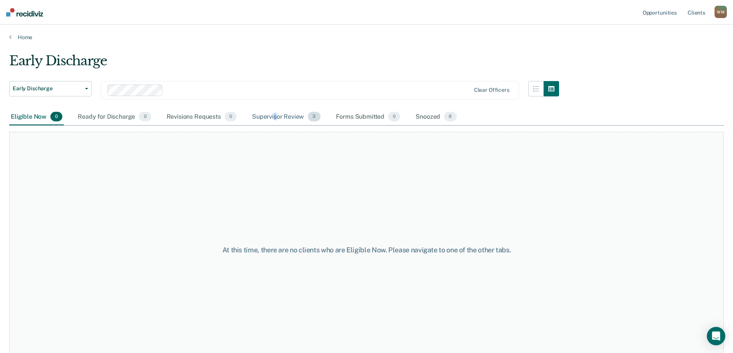
click at [275, 117] on div "Supervisor Review 3" at bounding box center [286, 117] width 72 height 17
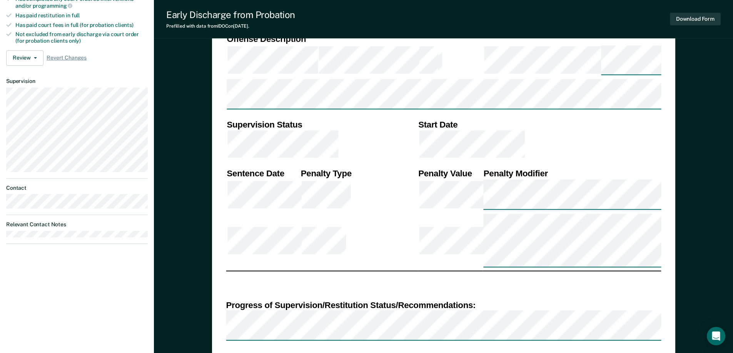
scroll to position [308, 0]
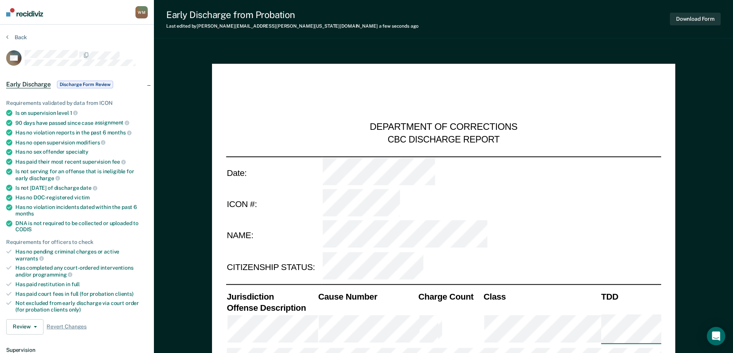
scroll to position [115, 0]
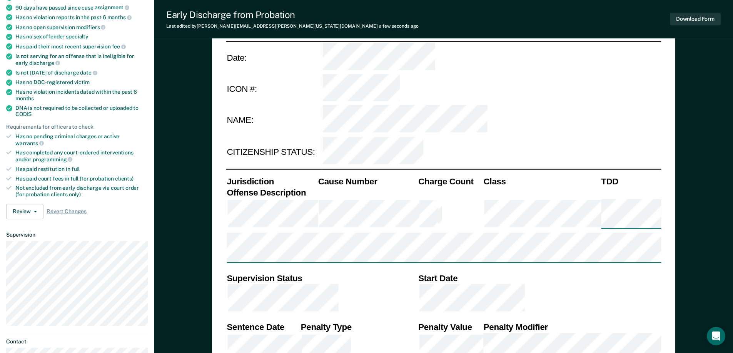
drag, startPoint x: 223, startPoint y: 302, endPoint x: 498, endPoint y: 301, distance: 274.2
click at [498, 301] on div "DEPARTMENT OF CORRECTIONS CBC DISCHARGE REPORT Date: ICON #: NAME: CITIZENSHIP …" at bounding box center [443, 336] width 463 height 776
copy div "Progress of Supervision/Restitution Status/Recommendations:"
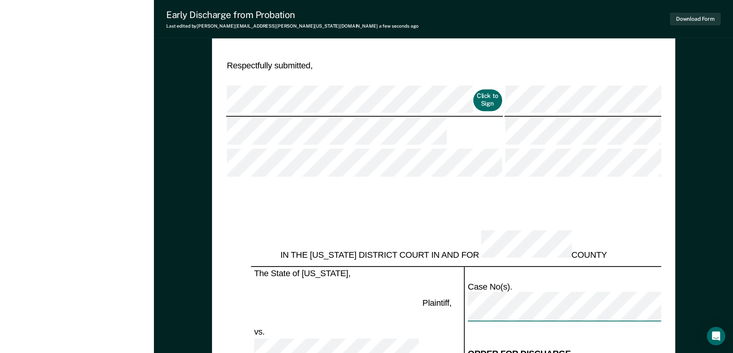
scroll to position [346, 0]
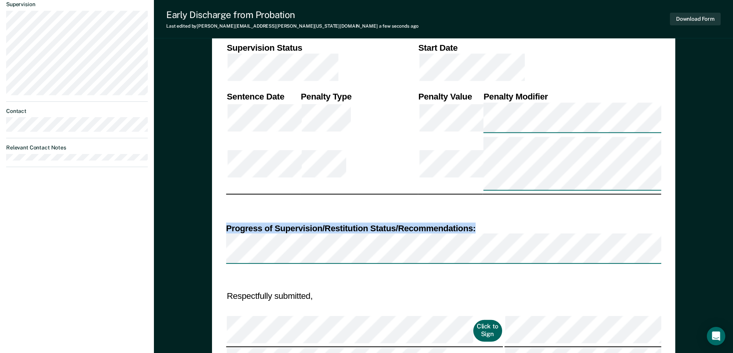
click at [473, 321] on button "Click to Sign" at bounding box center [487, 331] width 28 height 21
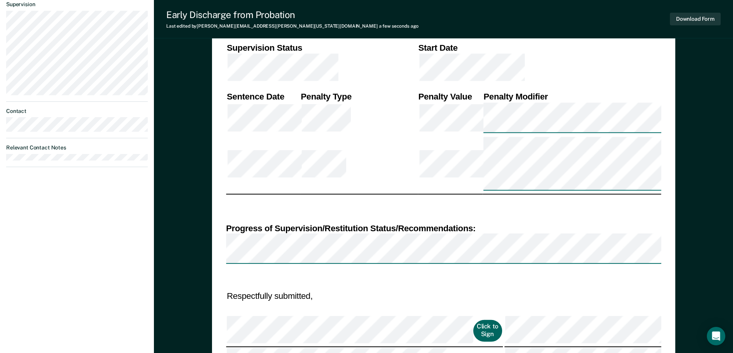
click at [473, 321] on button "Click to Sign" at bounding box center [487, 331] width 28 height 21
type textarea "x"
